Goal: Information Seeking & Learning: Learn about a topic

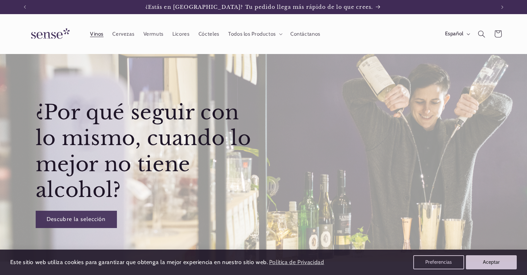
click at [101, 35] on span "Vinos" at bounding box center [96, 34] width 13 height 7
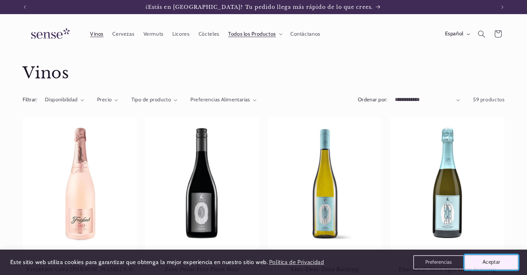
click at [481, 263] on button "Aceptar" at bounding box center [491, 262] width 54 height 15
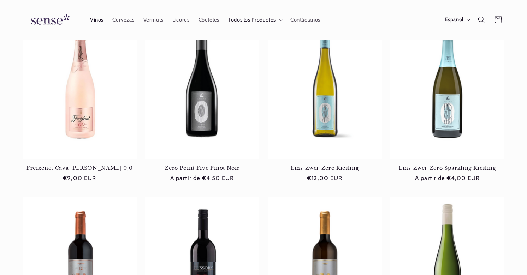
scroll to position [102, 0]
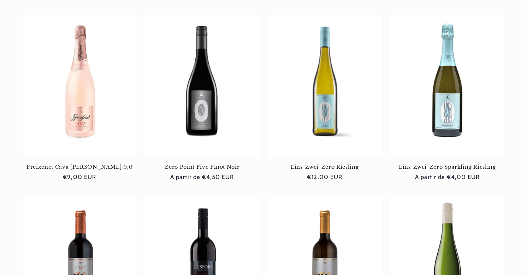
click at [434, 164] on link "Eins-Zwei-Zero Sparkling Riesling" at bounding box center [447, 167] width 114 height 6
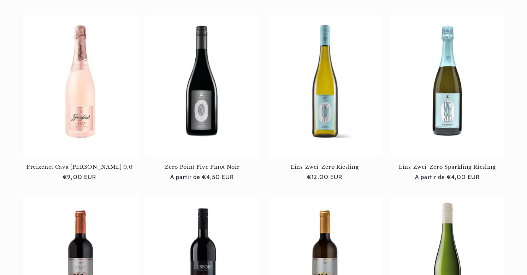
scroll to position [0, 470]
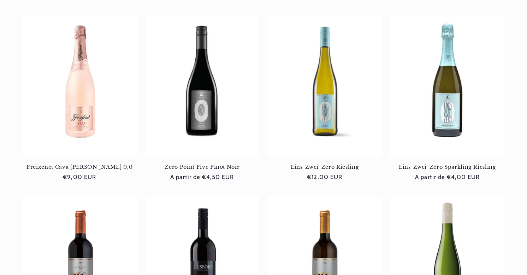
click at [449, 170] on link "Eins-Zwei-Zero Sparkling Riesling" at bounding box center [447, 167] width 114 height 6
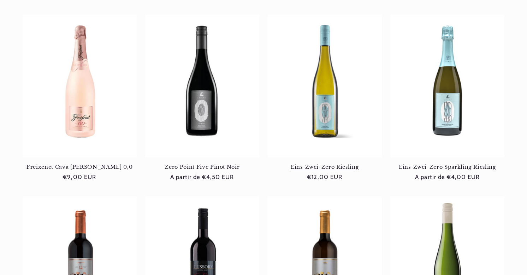
click at [329, 168] on link "Eins-Zwei-Zero Riesling" at bounding box center [325, 167] width 114 height 6
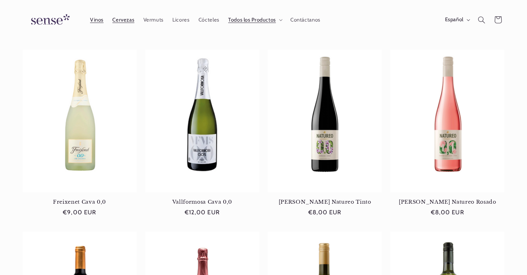
click at [123, 21] on span "Cervezas" at bounding box center [123, 20] width 22 height 7
click at [154, 18] on span "Vermuts" at bounding box center [153, 20] width 20 height 7
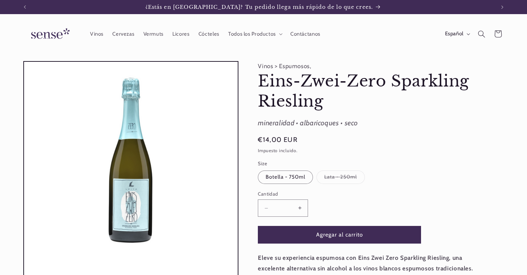
click at [338, 179] on label "Lata - 250ml Variante agotada o no disponible" at bounding box center [340, 177] width 48 height 13
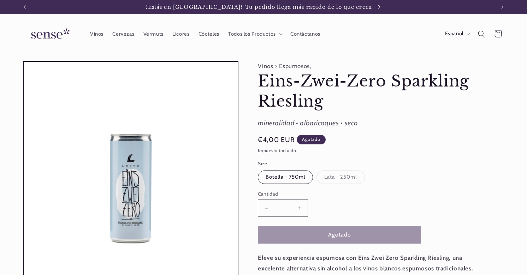
click at [303, 178] on label "Botella - 750ml Variante agotada o no disponible" at bounding box center [285, 177] width 55 height 13
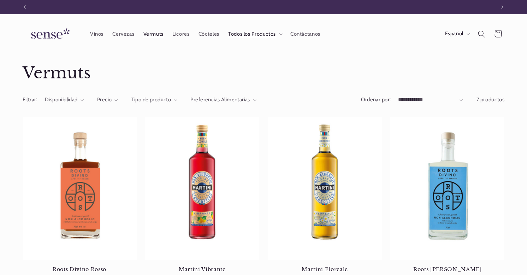
scroll to position [0, 470]
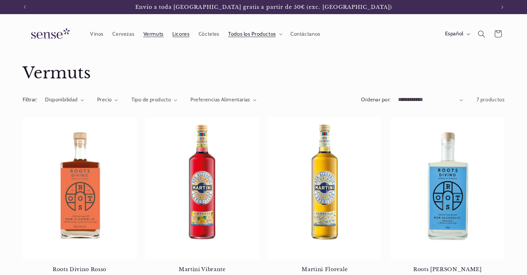
click at [179, 33] on span "Licores" at bounding box center [180, 34] width 17 height 7
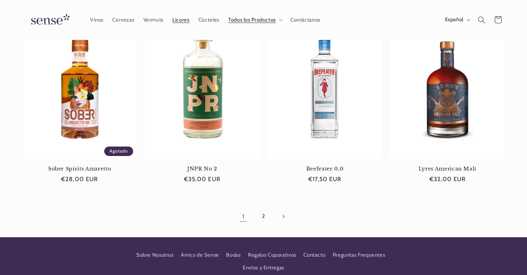
scroll to position [639, 0]
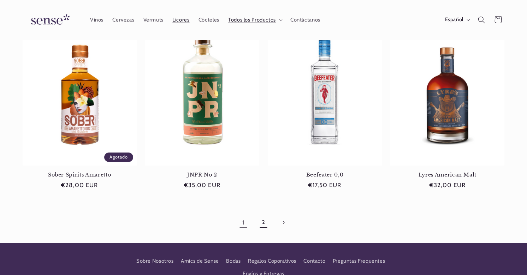
click at [262, 224] on link "2" at bounding box center [263, 222] width 16 height 16
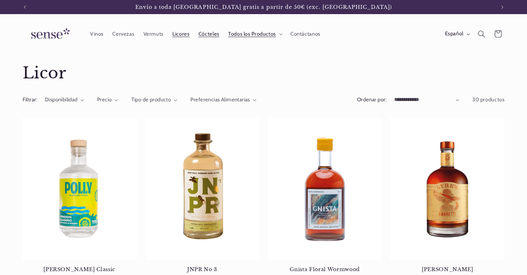
click at [211, 31] on span "Cócteles" at bounding box center [208, 34] width 21 height 7
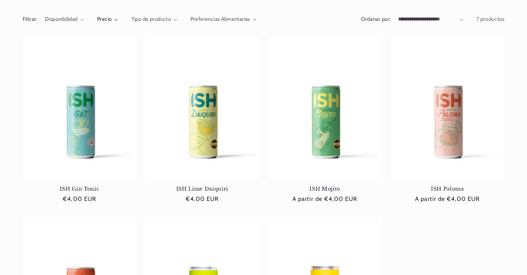
click at [107, 19] on span "Precio" at bounding box center [104, 19] width 15 height 6
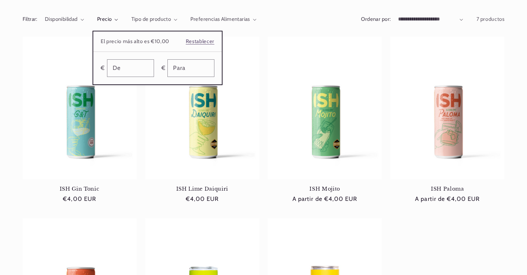
click at [107, 19] on summary "Precio" at bounding box center [107, 20] width 21 height 8
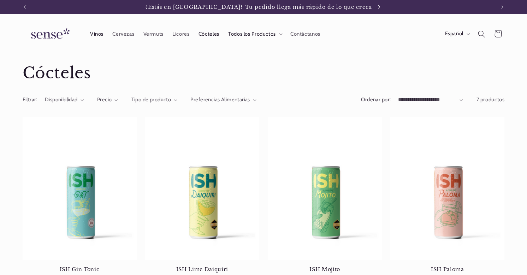
click at [101, 34] on span "Vinos" at bounding box center [96, 34] width 13 height 7
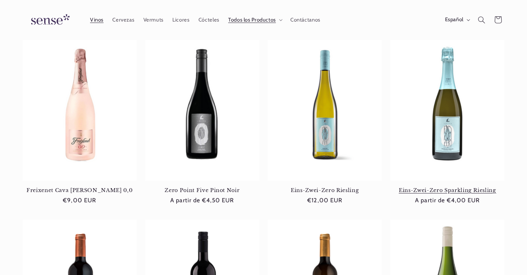
scroll to position [76, 0]
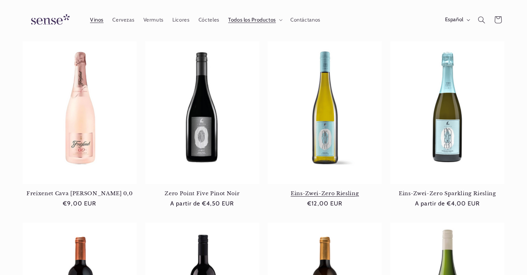
click at [332, 193] on link "Eins-Zwei-Zero Riesling" at bounding box center [325, 193] width 114 height 6
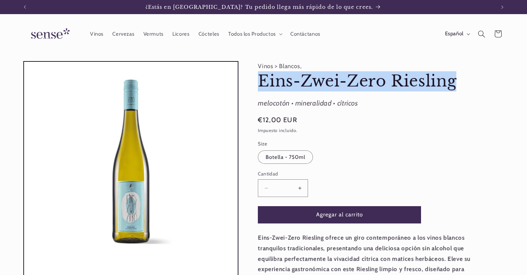
drag, startPoint x: 260, startPoint y: 83, endPoint x: 459, endPoint y: 77, distance: 199.6
click at [459, 77] on h1 "Eins-Zwei-Zero Riesling" at bounding box center [369, 81] width 222 height 20
copy h1 "Eins-Zwei-Zero Riesling"
